Goal: Transaction & Acquisition: Purchase product/service

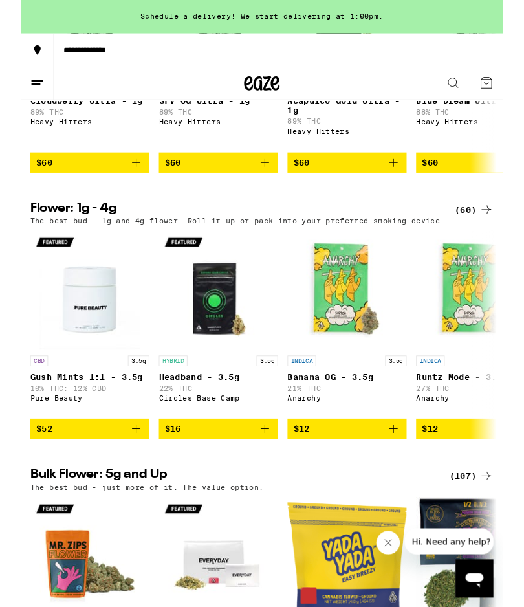
scroll to position [1206, 0]
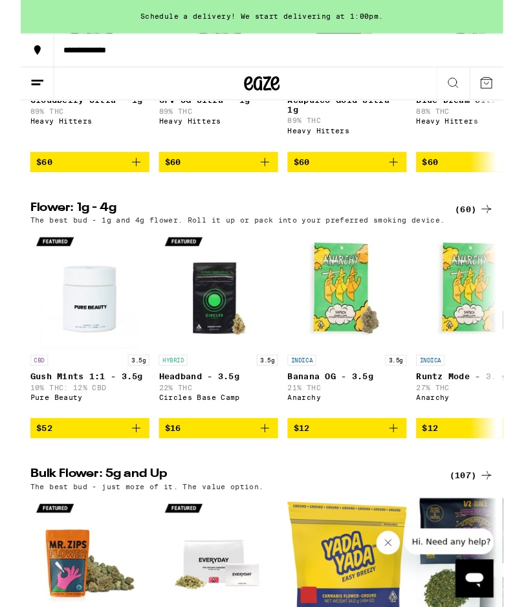
click at [309, 524] on h2 "Bulk Flower: 5g and Up" at bounding box center [230, 517] width 440 height 16
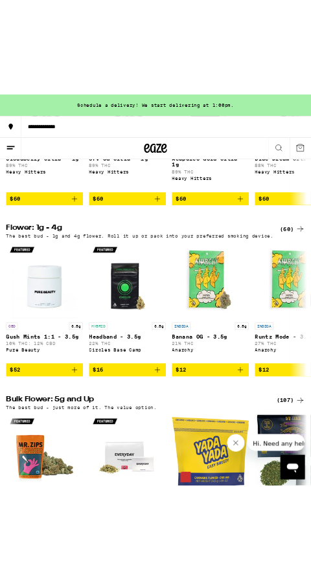
scroll to position [1021, 0]
